Goal: Find specific page/section: Find specific page/section

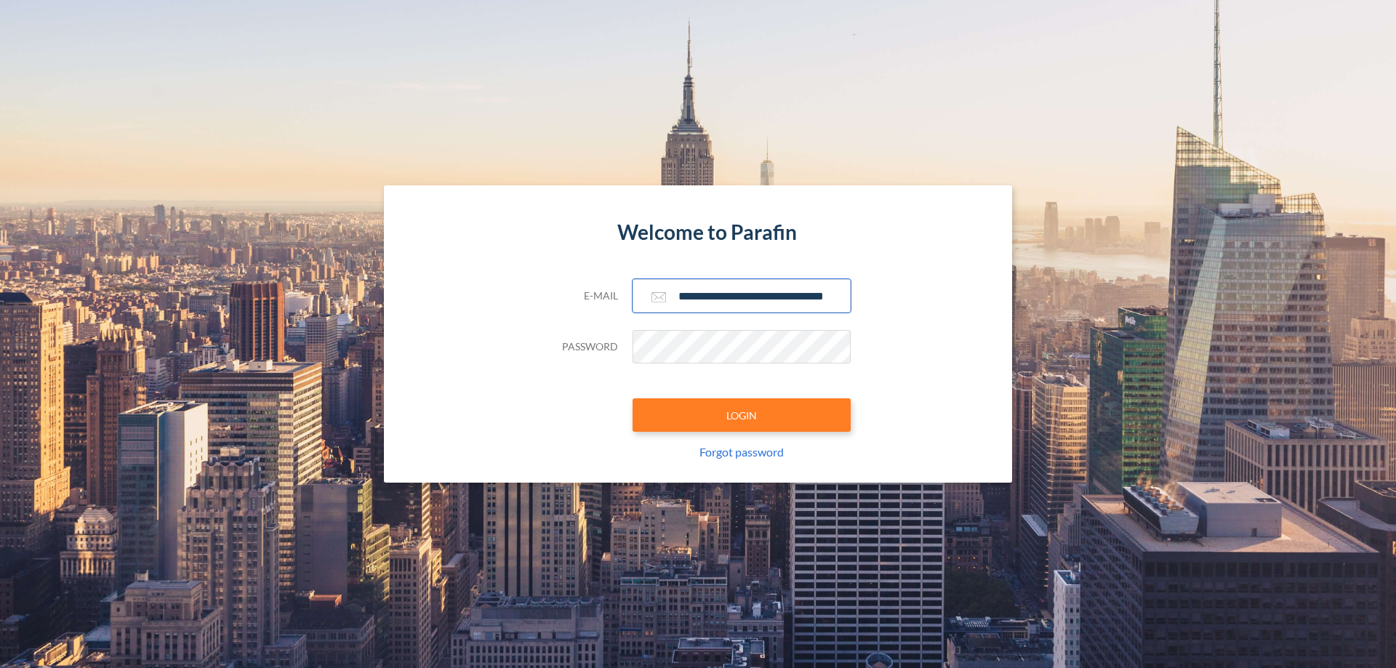
type input "**********"
click at [742, 415] on button "LOGIN" at bounding box center [742, 414] width 218 height 33
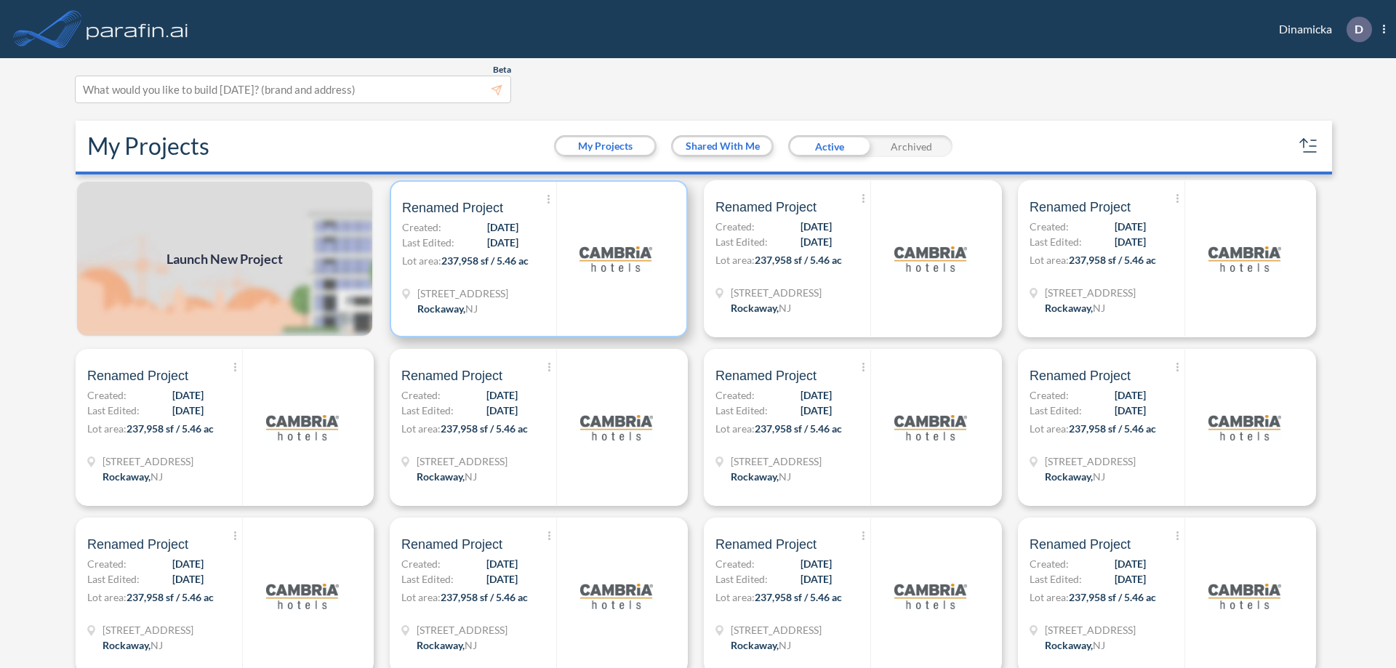
scroll to position [4, 0]
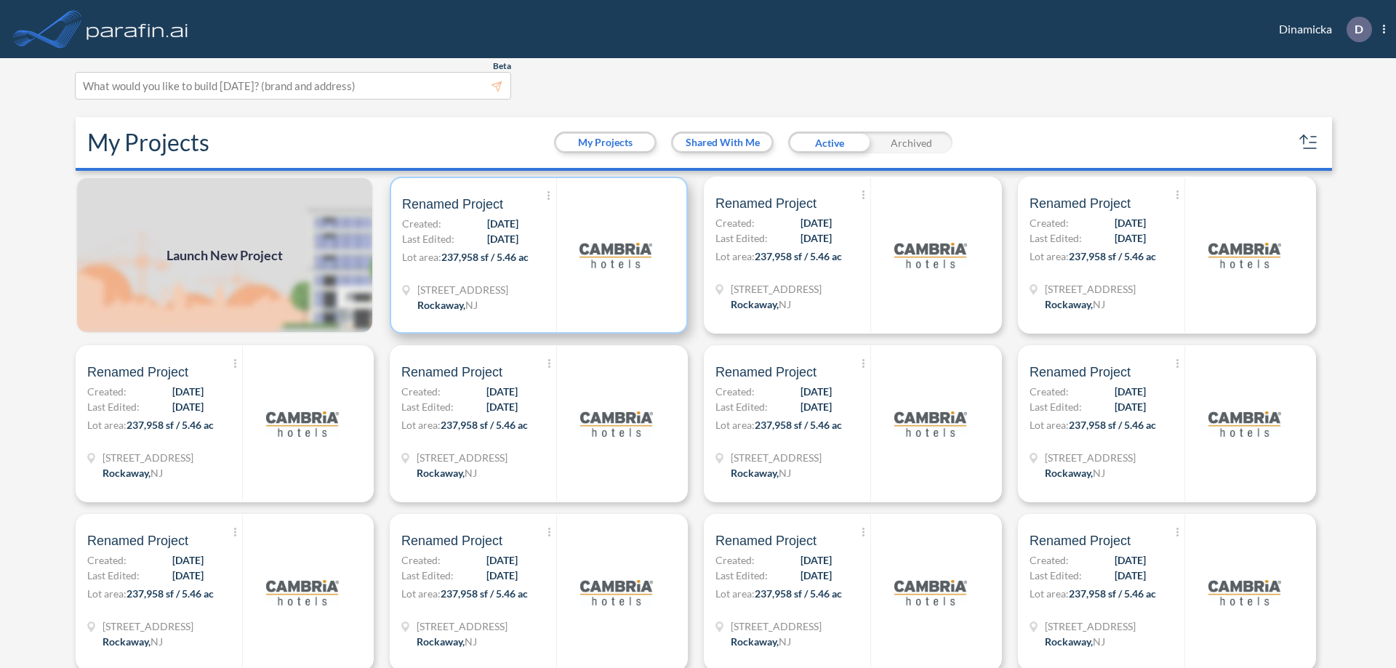
click at [536, 255] on p "Lot area: 237,958 sf / 5.46 ac" at bounding box center [479, 259] width 154 height 21
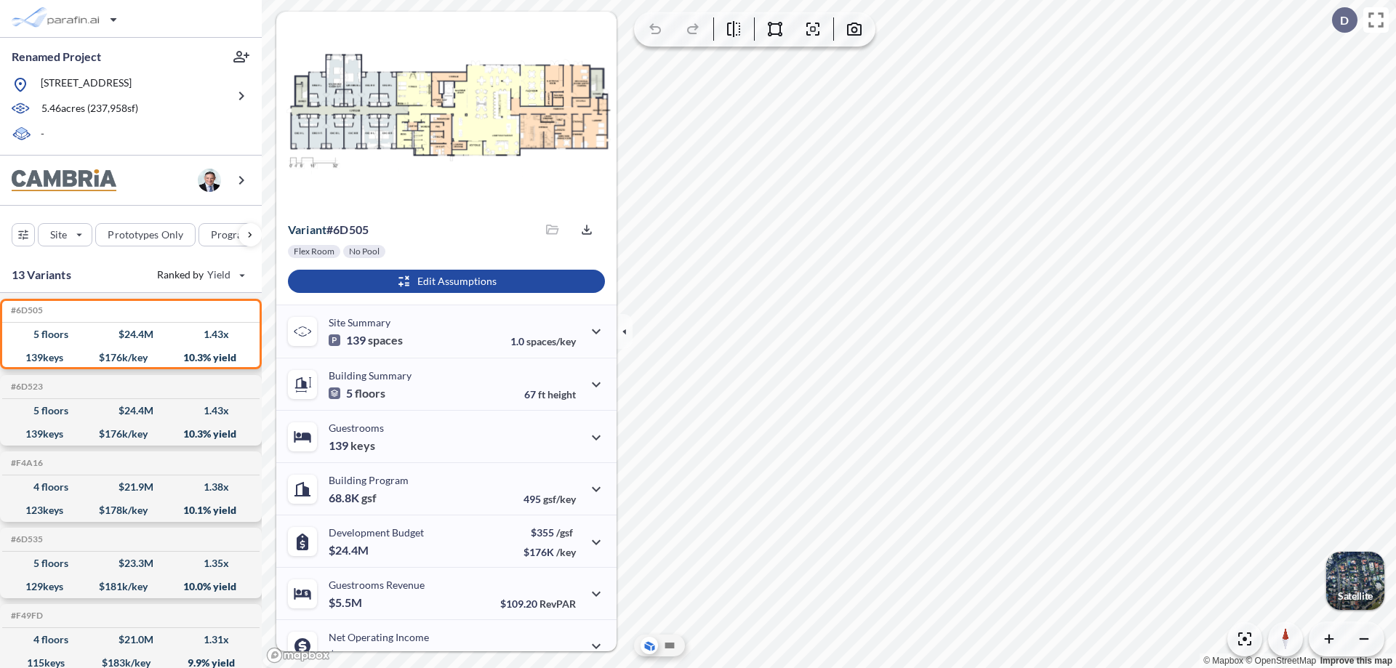
scroll to position [73, 0]
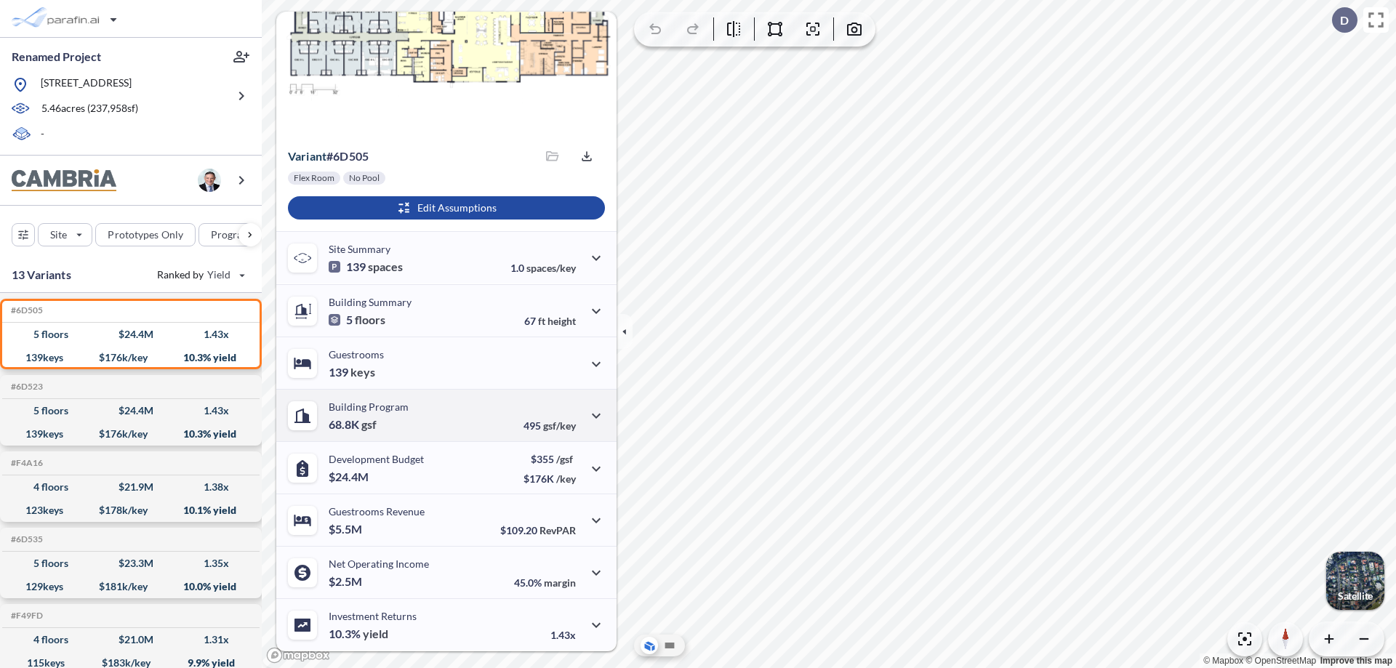
click at [444, 415] on div "Building Program 68.8K gsf 495 gsf/key" at bounding box center [446, 415] width 340 height 52
